Goal: Navigation & Orientation: Find specific page/section

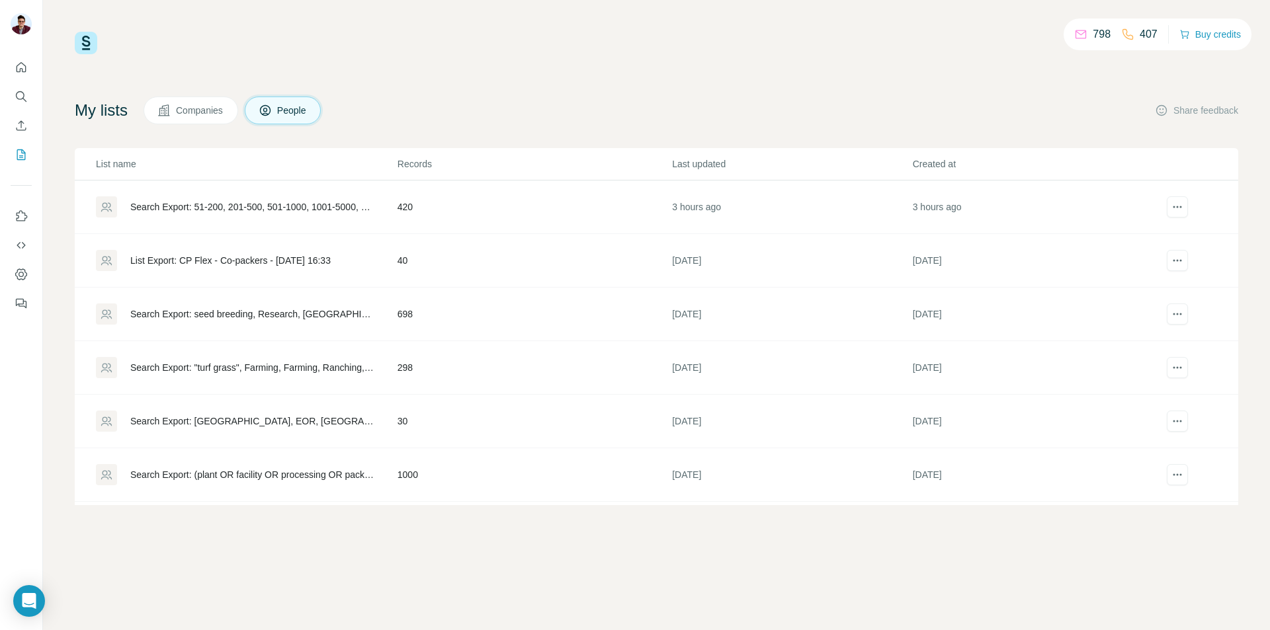
click at [469, 214] on td "420" at bounding box center [534, 208] width 274 height 54
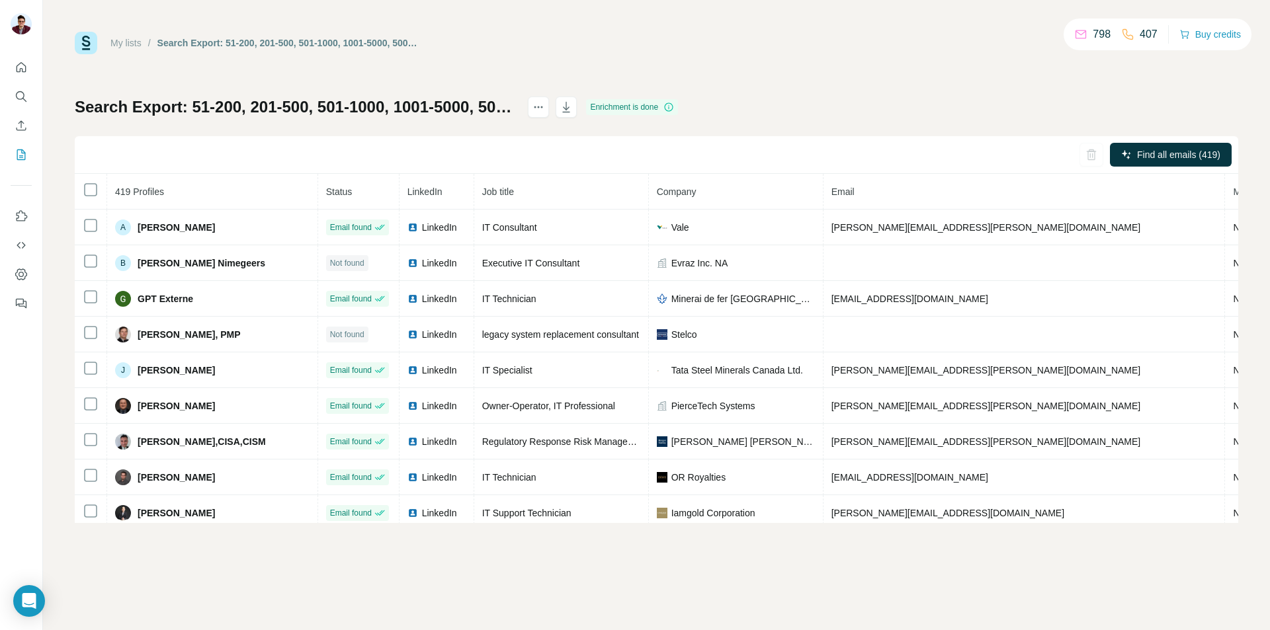
click at [860, 69] on div "My lists / Search Export: 51-200, 201-500, 501-1000, 1001-5000, 5001-10,000, 10…" at bounding box center [656, 277] width 1163 height 491
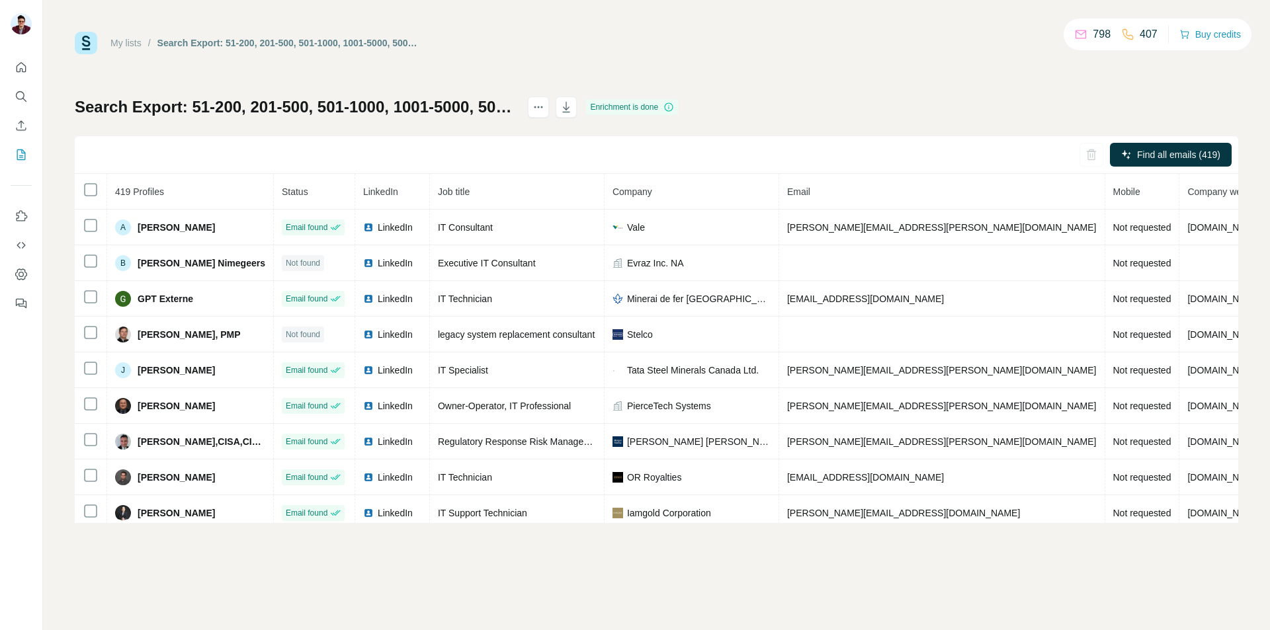
click at [29, 152] on button "My lists" at bounding box center [21, 155] width 21 height 24
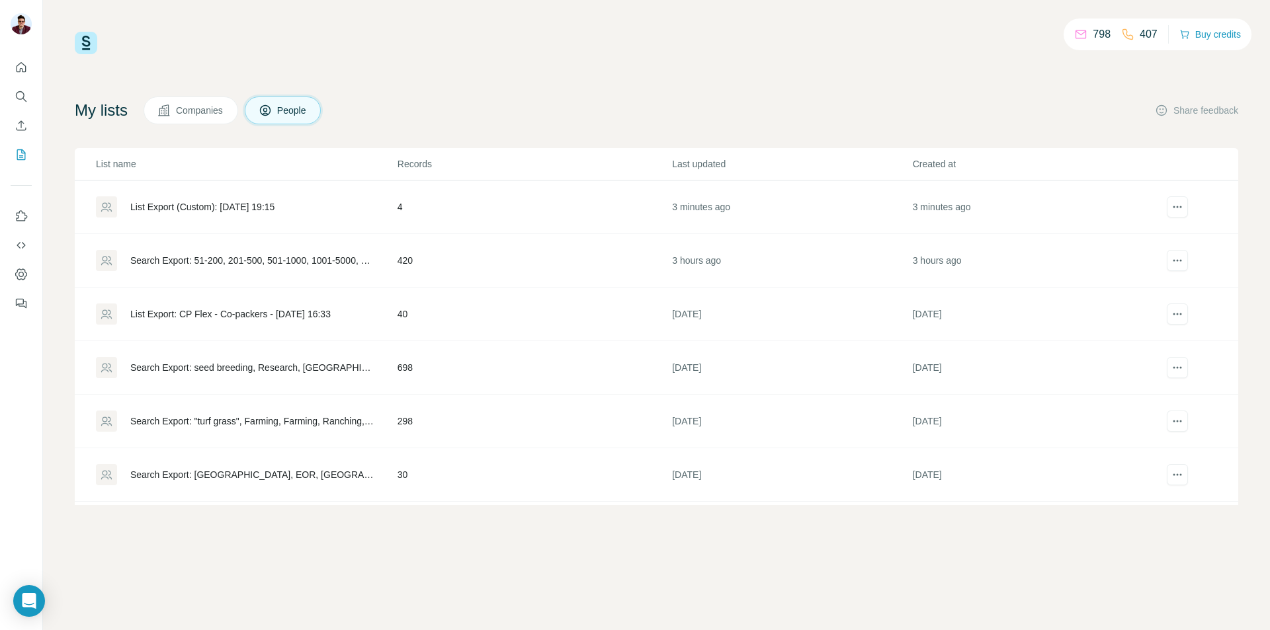
click at [459, 75] on div "798 407 Buy credits My lists Companies People Share feedback List name Records …" at bounding box center [656, 268] width 1163 height 473
